Goal: Task Accomplishment & Management: Manage account settings

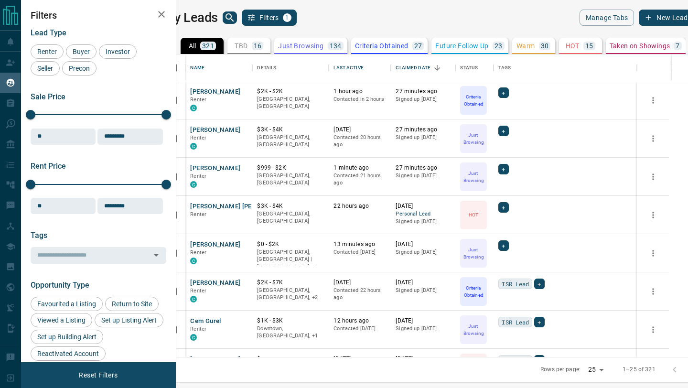
scroll to position [302, 507]
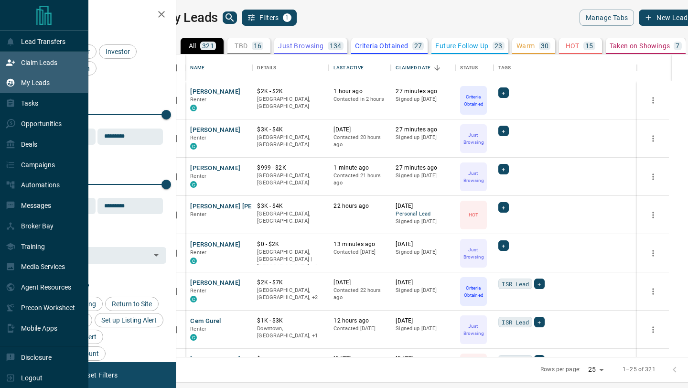
click at [27, 61] on p "Claim Leads" at bounding box center [39, 63] width 36 height 8
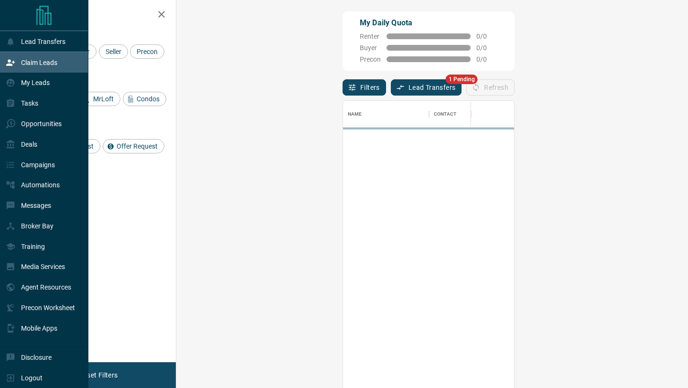
scroll to position [295, 491]
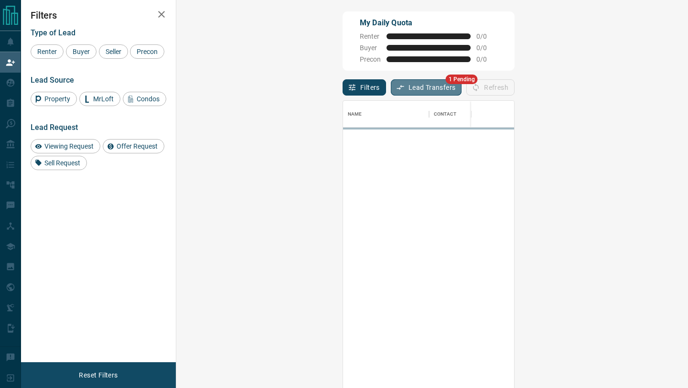
click at [391, 86] on button "Lead Transfers" at bounding box center [426, 87] width 71 height 16
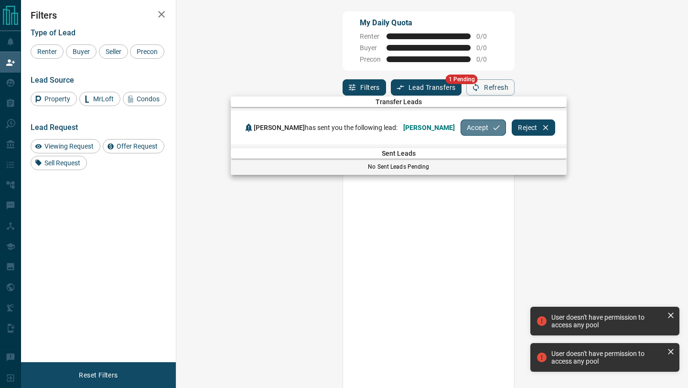
click at [460, 129] on button "Accept" at bounding box center [482, 127] width 45 height 16
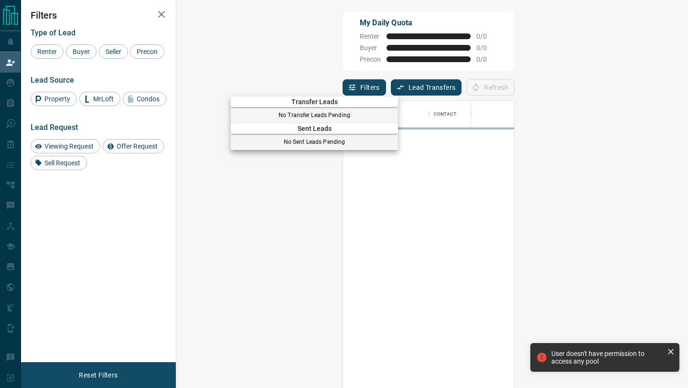
click at [0, 88] on div at bounding box center [344, 194] width 688 height 388
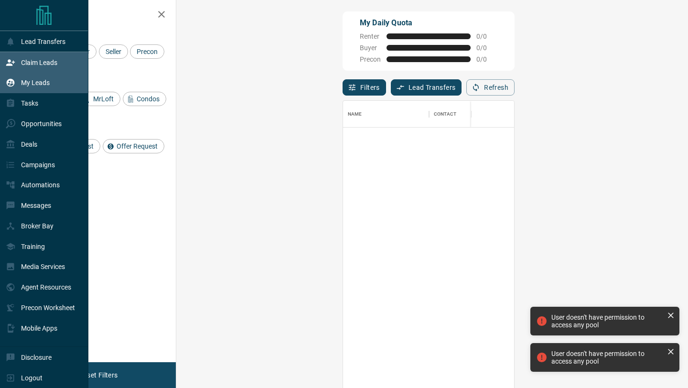
click at [14, 82] on icon at bounding box center [11, 83] width 10 height 10
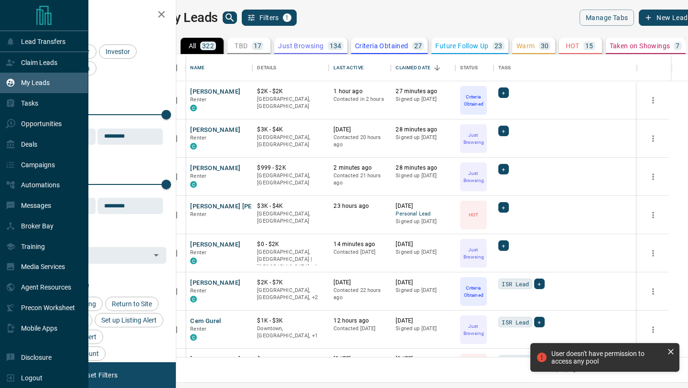
scroll to position [302, 507]
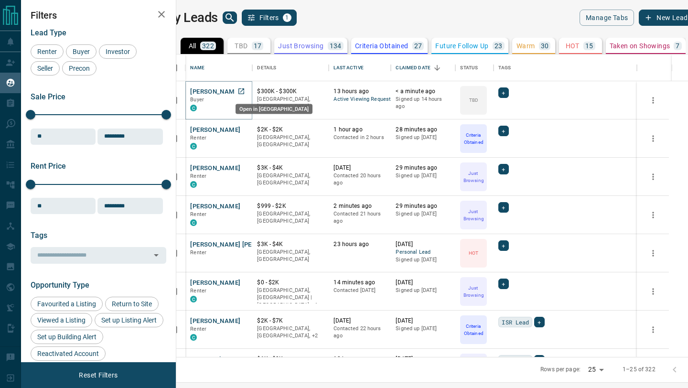
click at [245, 91] on icon "Open in New Tab" at bounding box center [241, 91] width 8 height 8
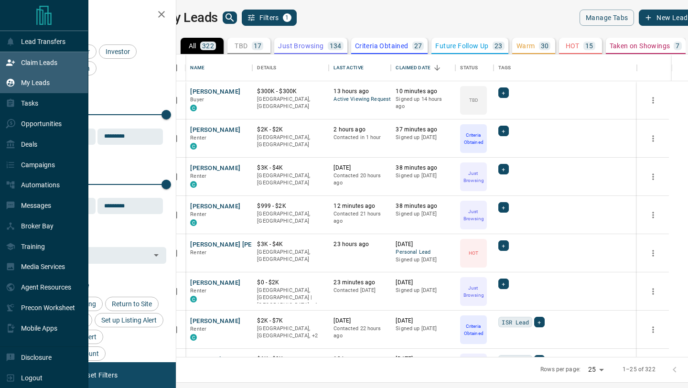
click at [30, 58] on div "Claim Leads" at bounding box center [32, 62] width 52 height 16
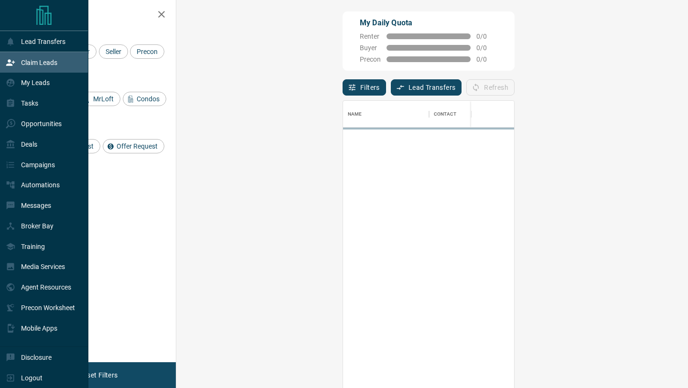
scroll to position [295, 491]
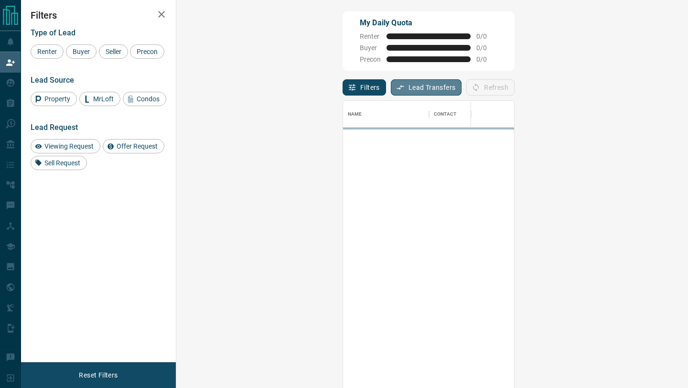
click at [391, 85] on button "Lead Transfers" at bounding box center [426, 87] width 71 height 16
